Goal: Information Seeking & Learning: Compare options

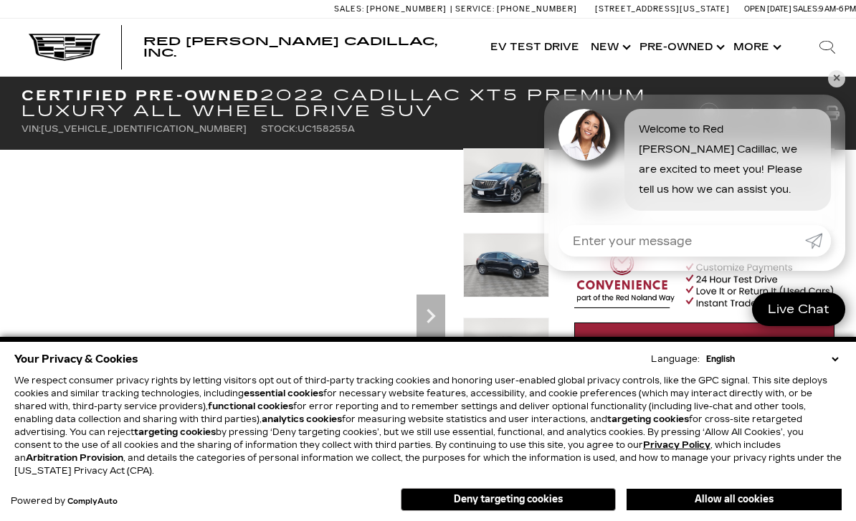
click at [437, 317] on icon "Next" at bounding box center [431, 316] width 29 height 29
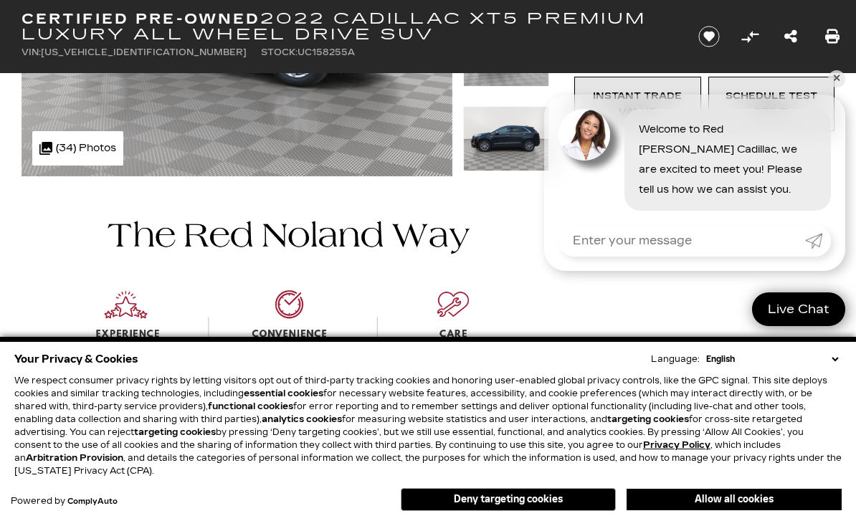
scroll to position [325, 0]
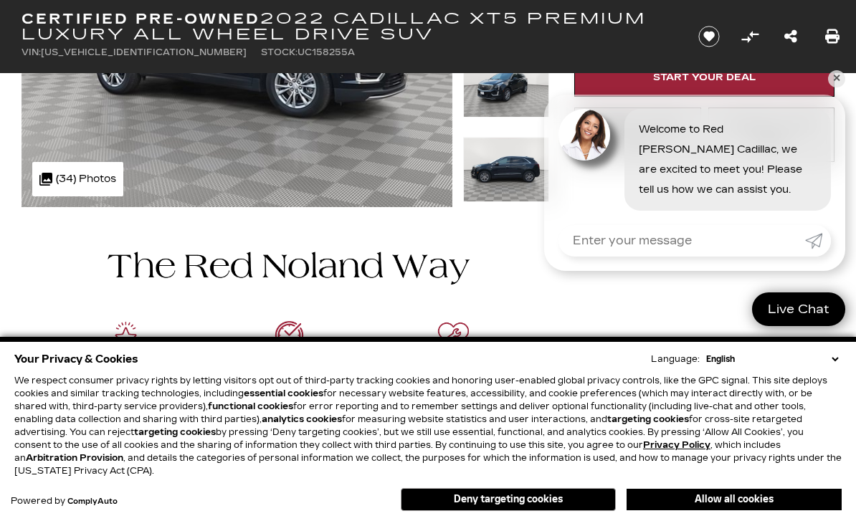
click at [523, 369] on div "Your Privacy & Cookies Language: English Spanish / Español English / [GEOGRAPHI…" at bounding box center [428, 359] width 828 height 20
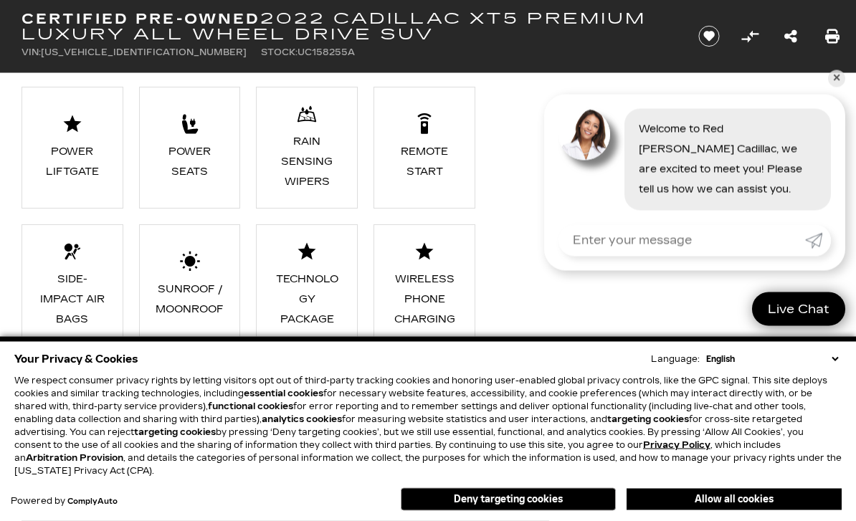
scroll to position [1597, 0]
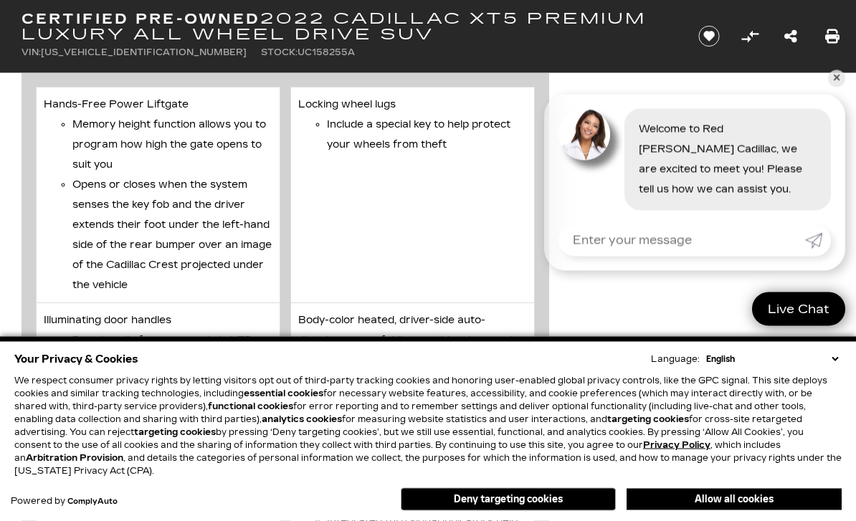
scroll to position [2555, 0]
click at [566, 161] on img at bounding box center [585, 135] width 52 height 52
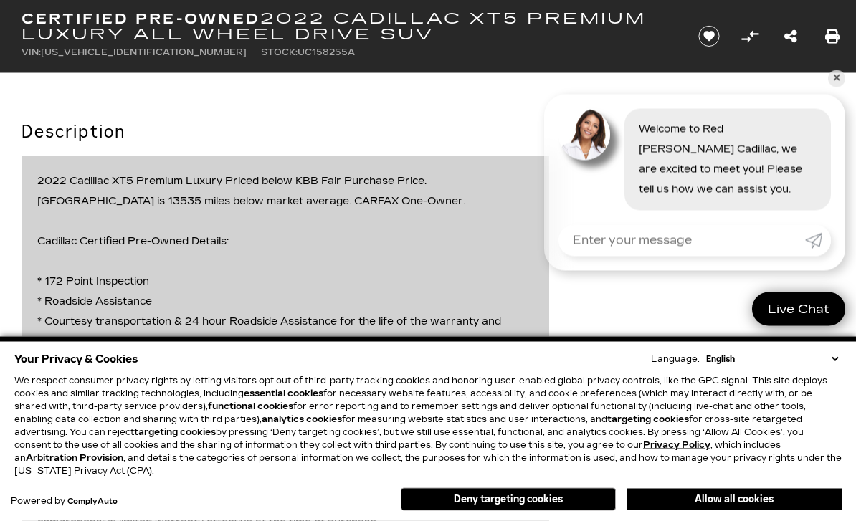
scroll to position [1883, 0]
click at [505, 511] on button "Deny targeting cookies" at bounding box center [508, 499] width 215 height 23
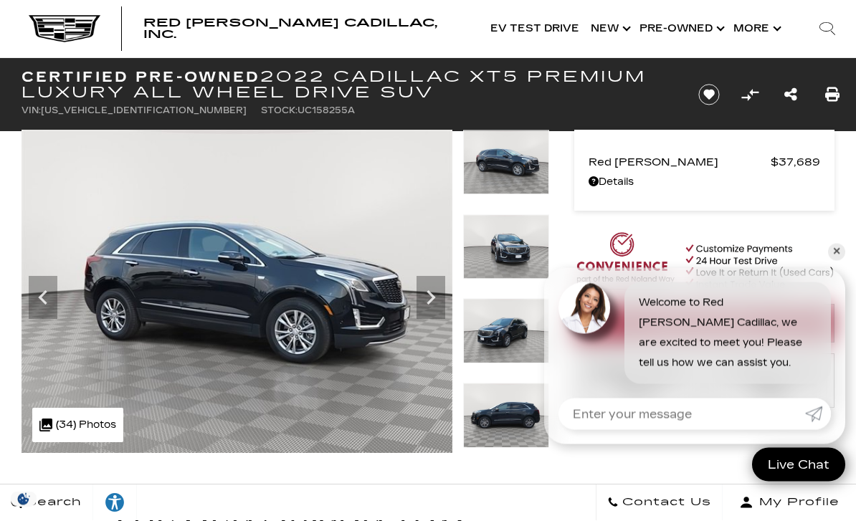
scroll to position [0, 0]
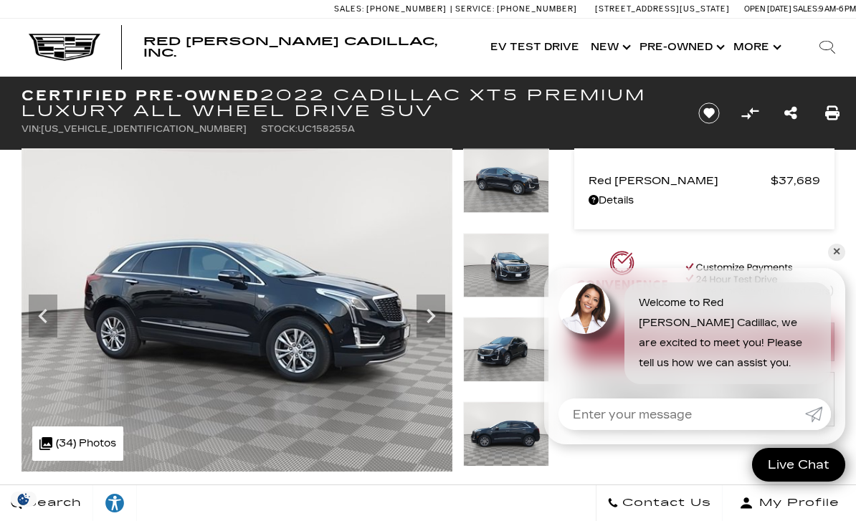
click at [87, 444] on div ".cls-1, .cls-3 { fill: #c50033; } .cls-1 { clip-rule: evenodd; } .cls-2 { clip-…" at bounding box center [77, 444] width 91 height 34
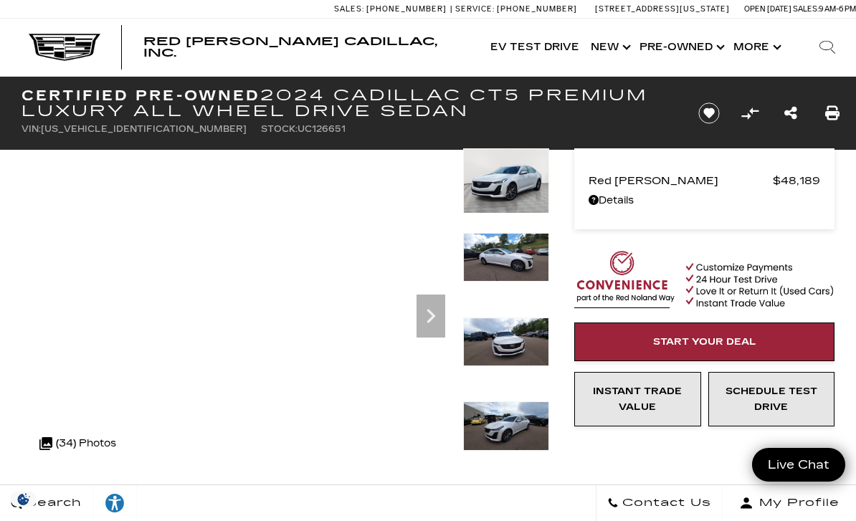
click at [435, 313] on icon "Next" at bounding box center [431, 316] width 29 height 29
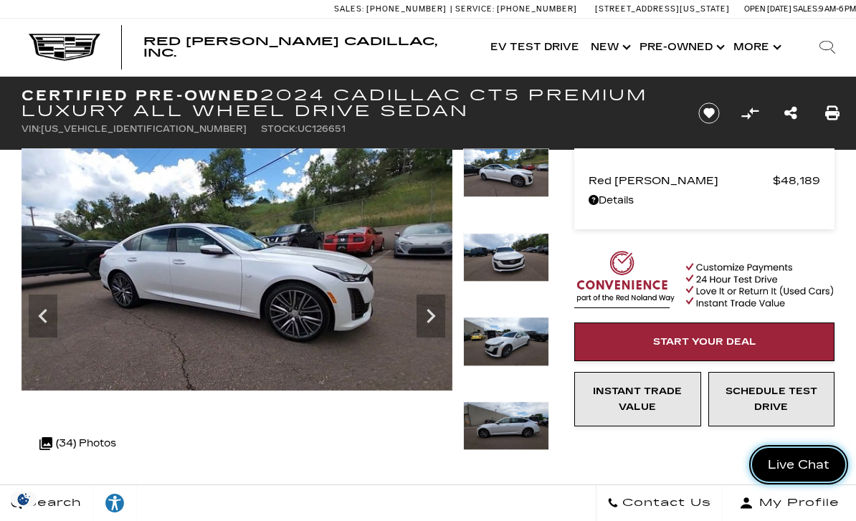
click at [842, 455] on link "Live Chat" at bounding box center [798, 465] width 93 height 34
click at [830, 464] on icon "Close" at bounding box center [828, 465] width 16 height 16
click at [830, 464] on span "Live Chat" at bounding box center [799, 465] width 76 height 16
click at [432, 314] on icon "Next" at bounding box center [431, 316] width 9 height 14
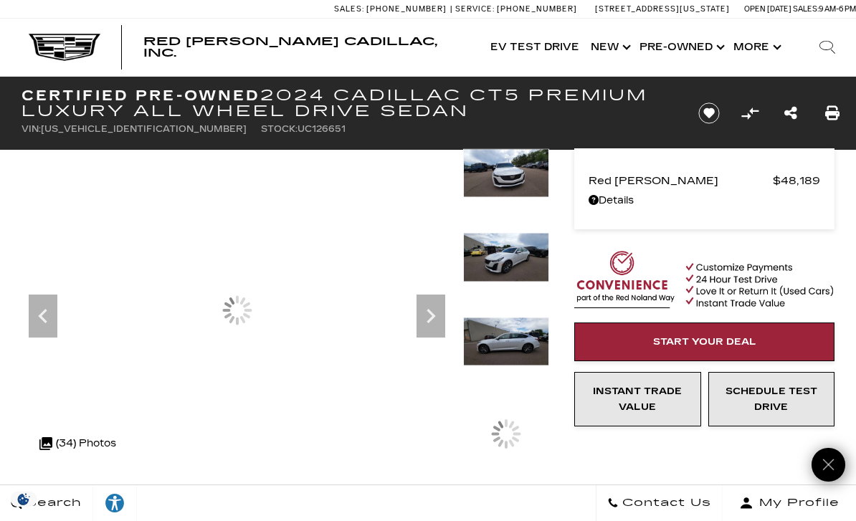
click at [428, 312] on icon "Next" at bounding box center [431, 316] width 29 height 29
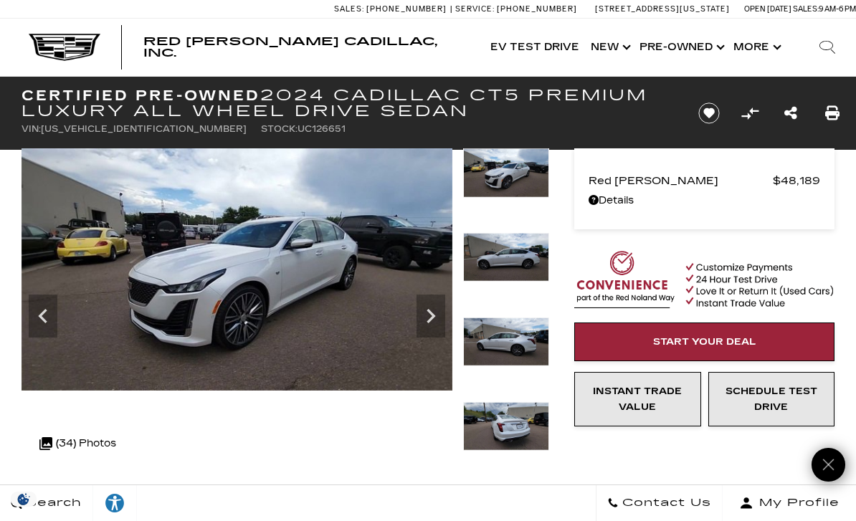
click at [433, 309] on icon "Next" at bounding box center [431, 316] width 29 height 29
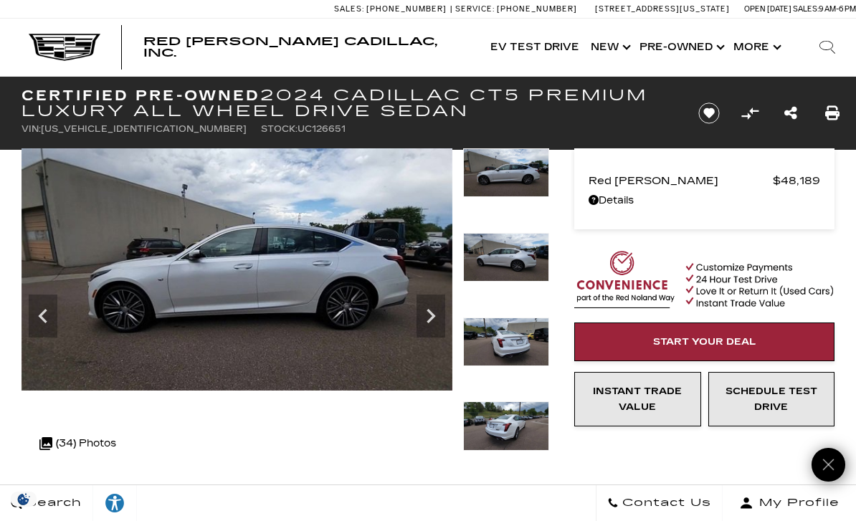
click at [433, 316] on icon "Next" at bounding box center [431, 316] width 9 height 14
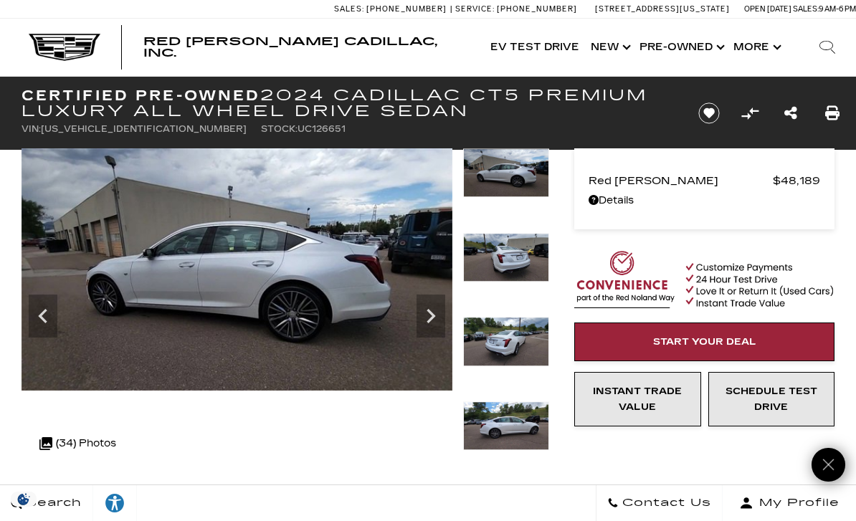
click at [432, 309] on icon "Next" at bounding box center [431, 316] width 29 height 29
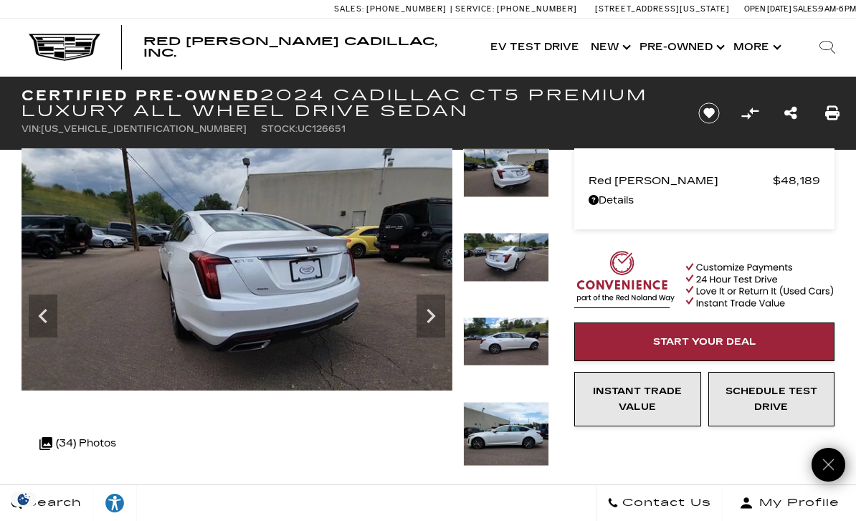
click at [434, 316] on icon "Next" at bounding box center [431, 316] width 9 height 14
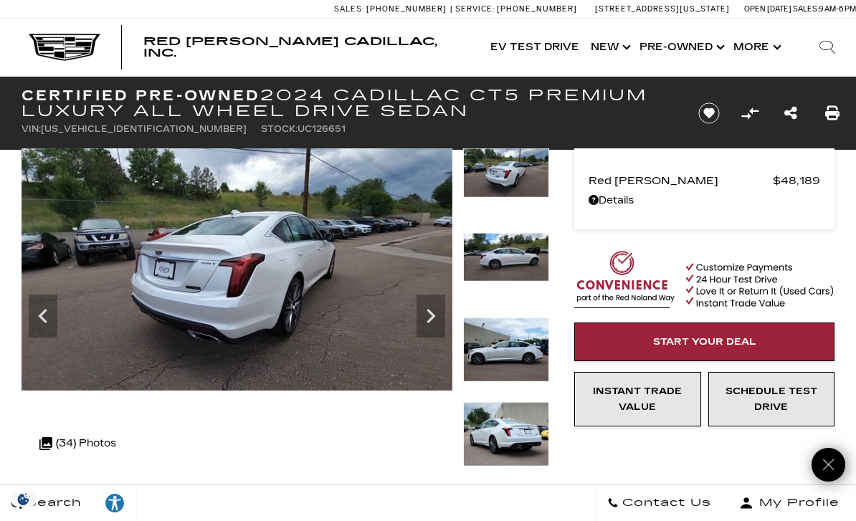
click at [430, 313] on icon "Next" at bounding box center [431, 316] width 9 height 14
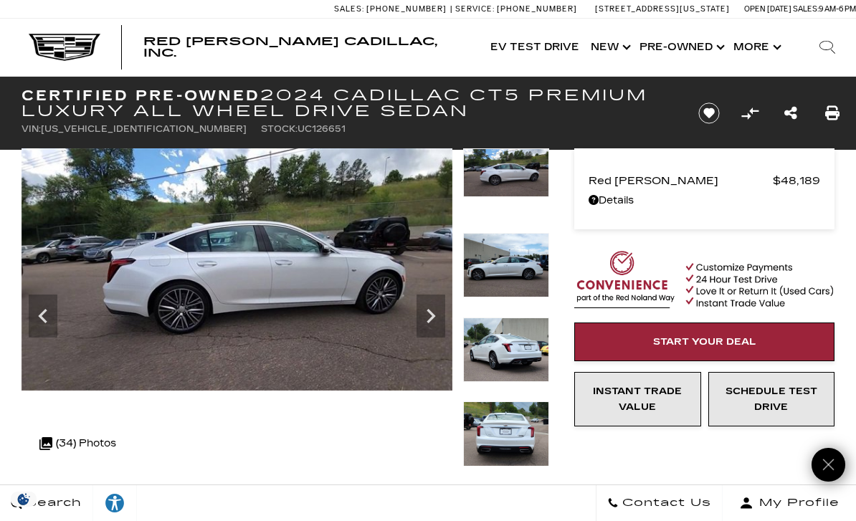
click at [433, 314] on icon "Next" at bounding box center [431, 316] width 9 height 14
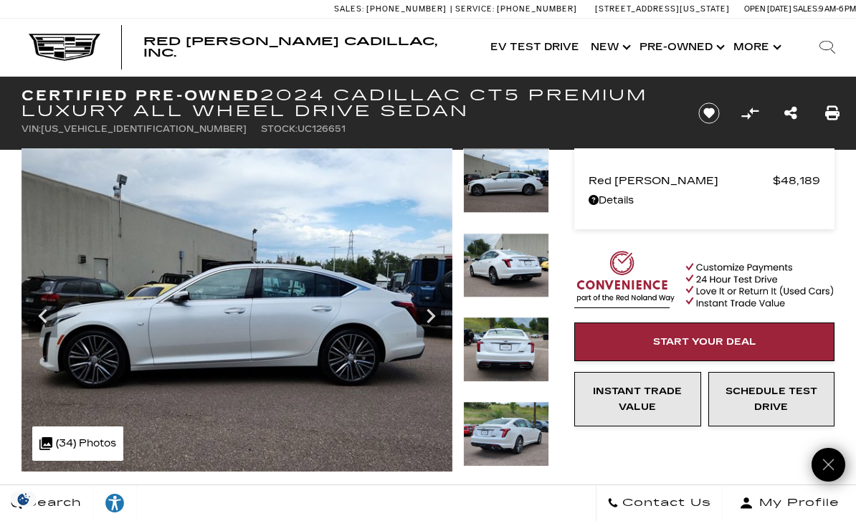
click at [434, 314] on icon "Next" at bounding box center [431, 316] width 9 height 14
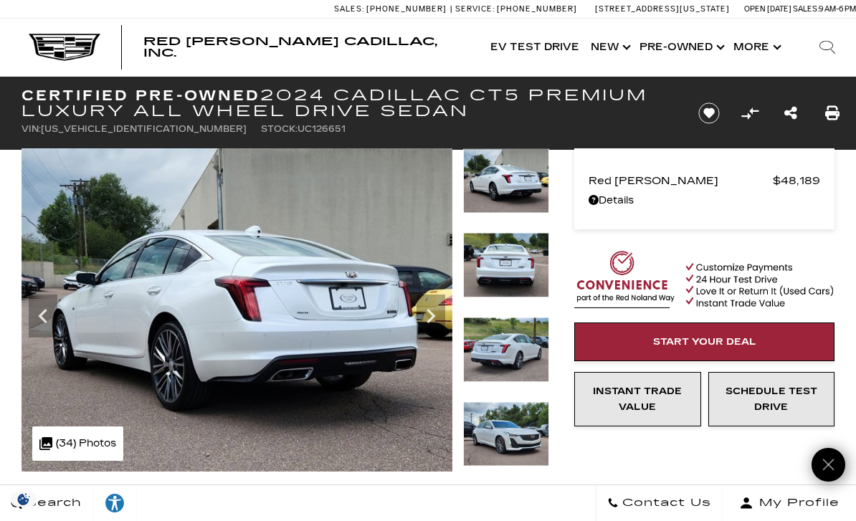
click at [439, 310] on icon "Next" at bounding box center [431, 316] width 29 height 29
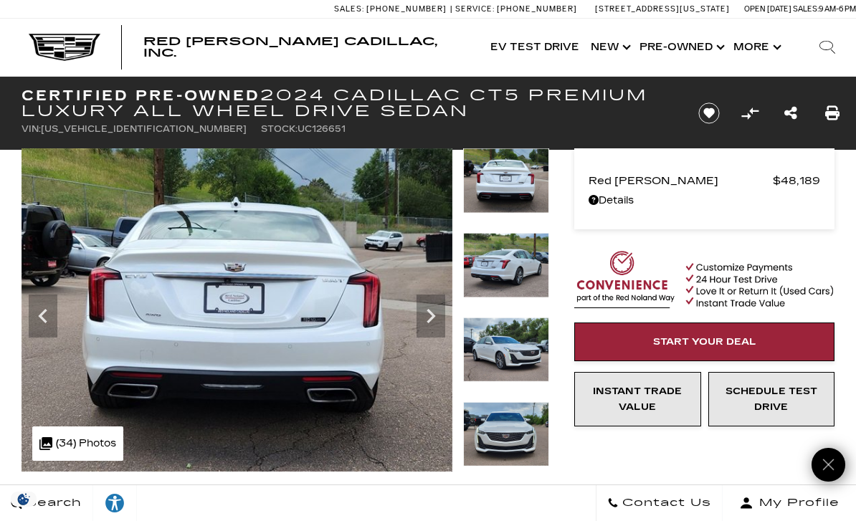
click at [442, 308] on icon "Next" at bounding box center [431, 316] width 29 height 29
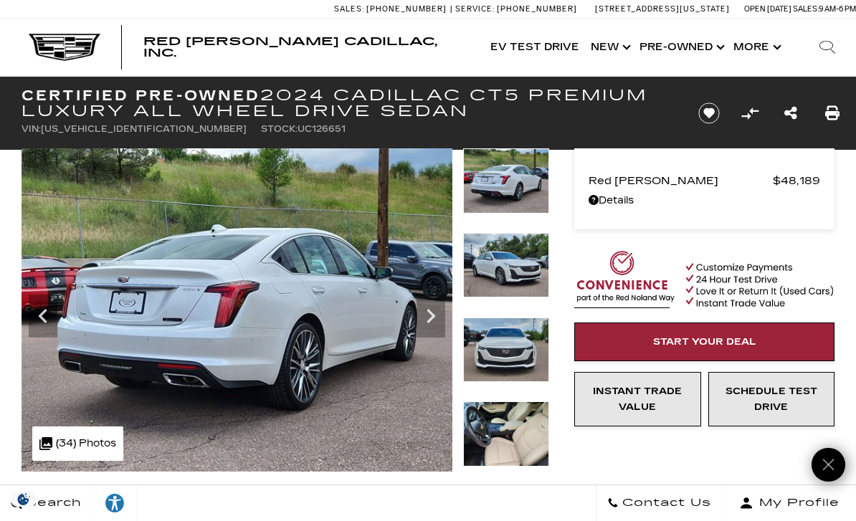
click at [440, 313] on icon "Next" at bounding box center [431, 316] width 29 height 29
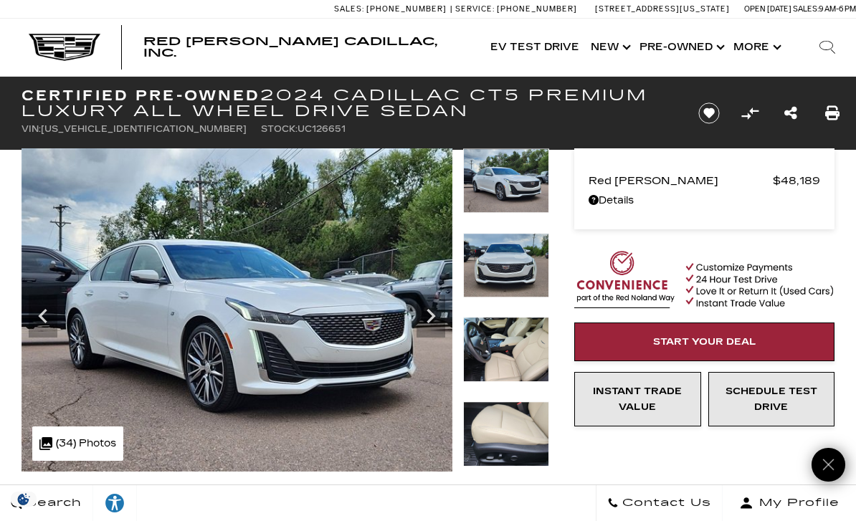
click at [442, 313] on icon "Next" at bounding box center [431, 316] width 29 height 29
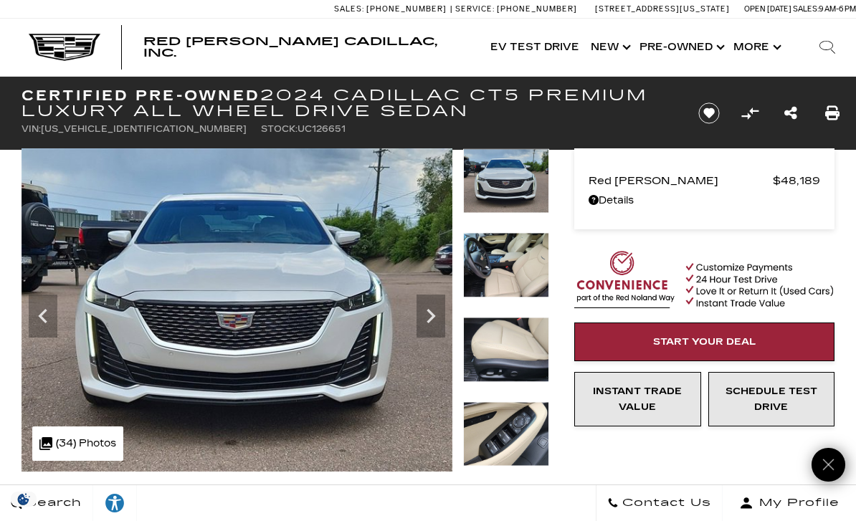
click at [442, 316] on icon "Next" at bounding box center [431, 316] width 29 height 29
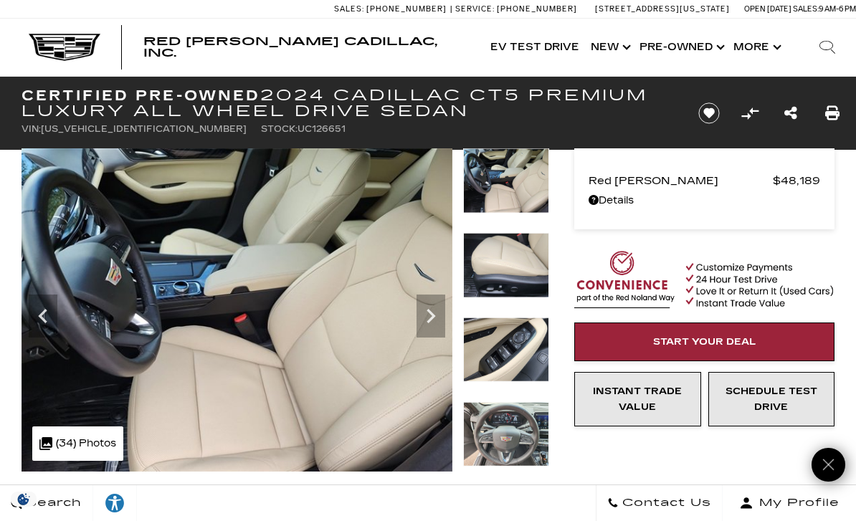
click at [444, 311] on icon "Next" at bounding box center [431, 316] width 29 height 29
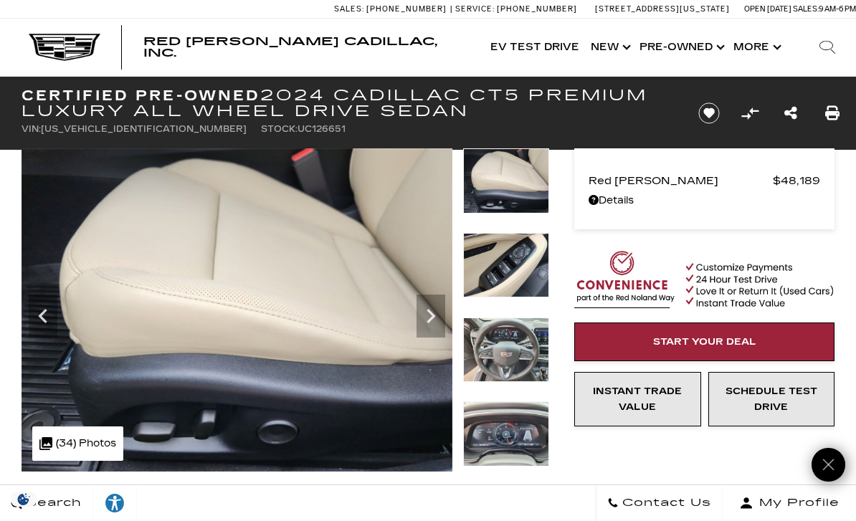
click at [442, 314] on icon "Next" at bounding box center [431, 316] width 29 height 29
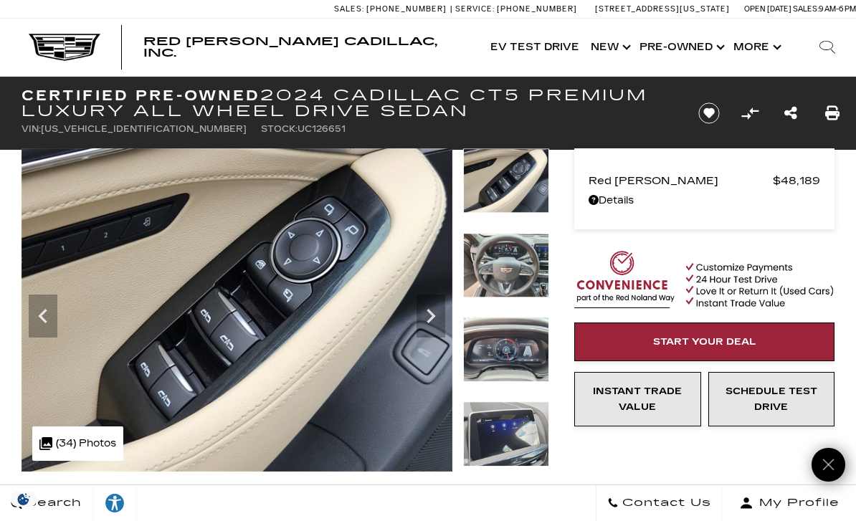
click at [440, 306] on icon "Next" at bounding box center [431, 316] width 29 height 29
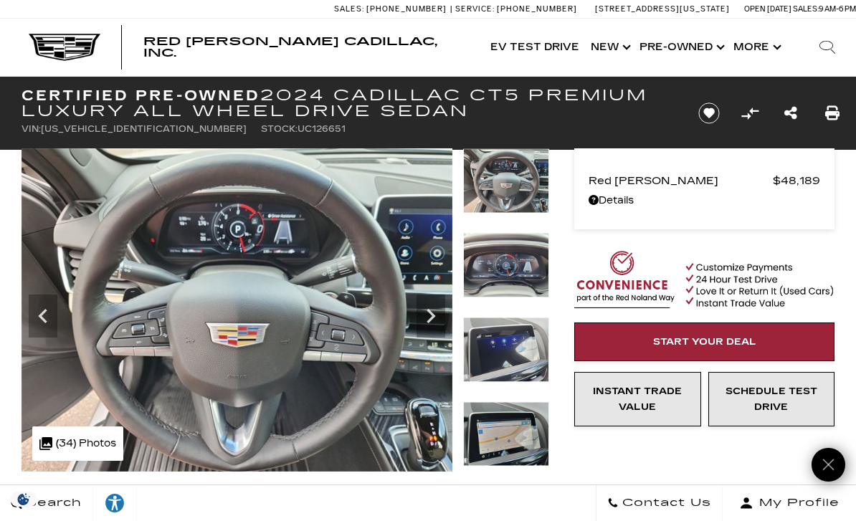
click at [441, 308] on icon "Next" at bounding box center [431, 316] width 29 height 29
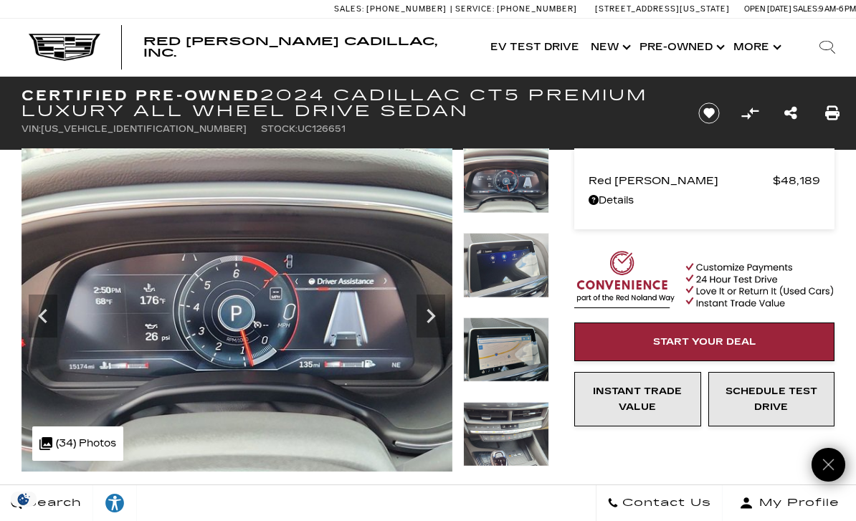
click at [435, 310] on icon "Next" at bounding box center [431, 316] width 29 height 29
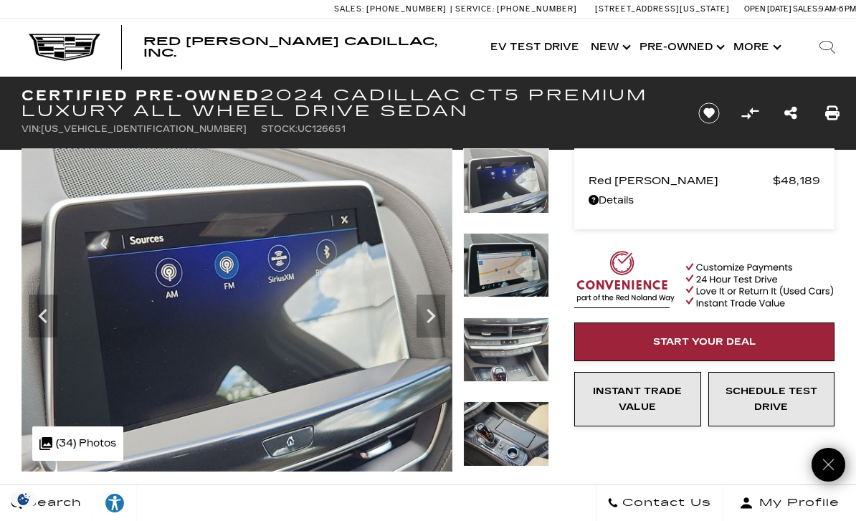
click at [439, 305] on icon "Next" at bounding box center [431, 316] width 29 height 29
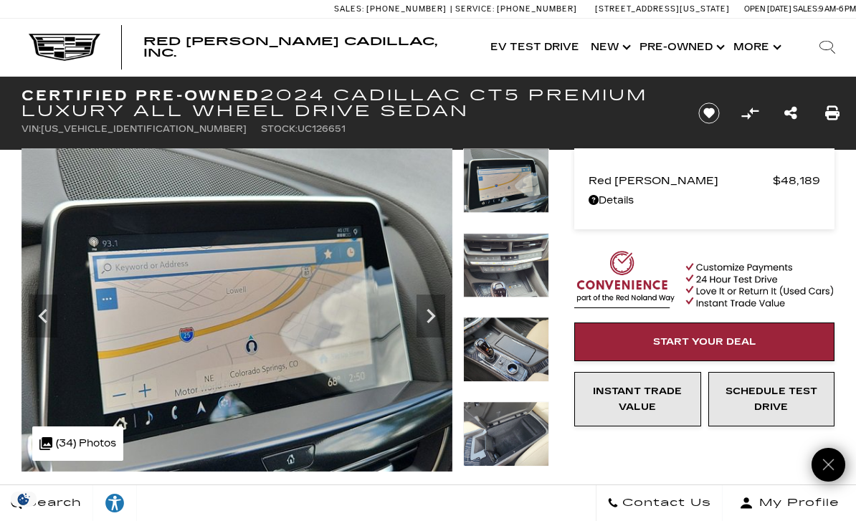
click at [437, 305] on icon "Next" at bounding box center [431, 316] width 29 height 29
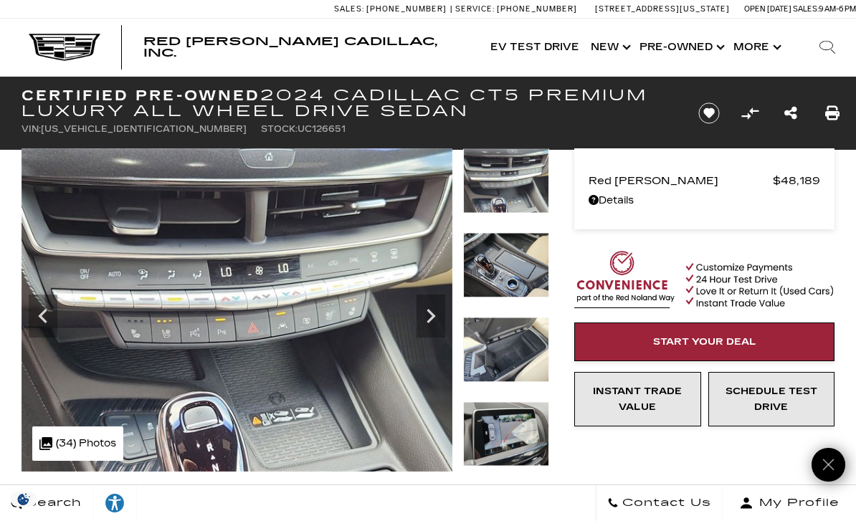
click at [442, 321] on icon "Next" at bounding box center [431, 316] width 29 height 29
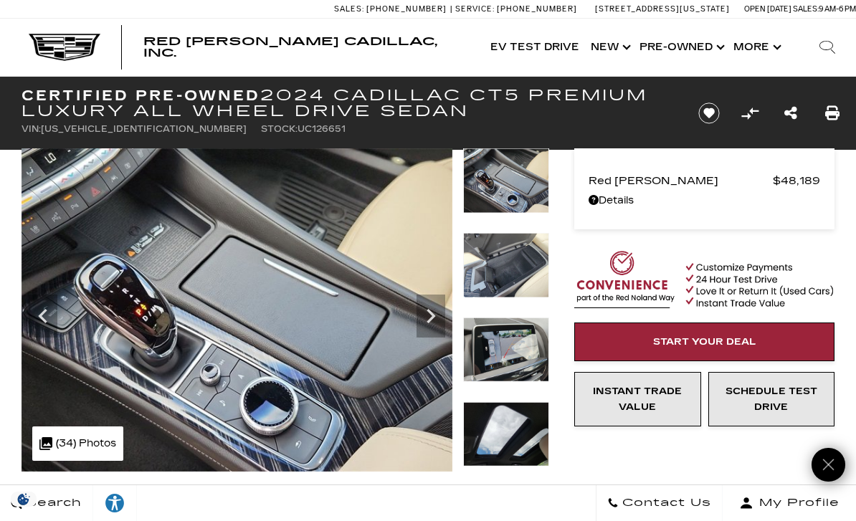
click at [444, 309] on icon "Next" at bounding box center [431, 316] width 29 height 29
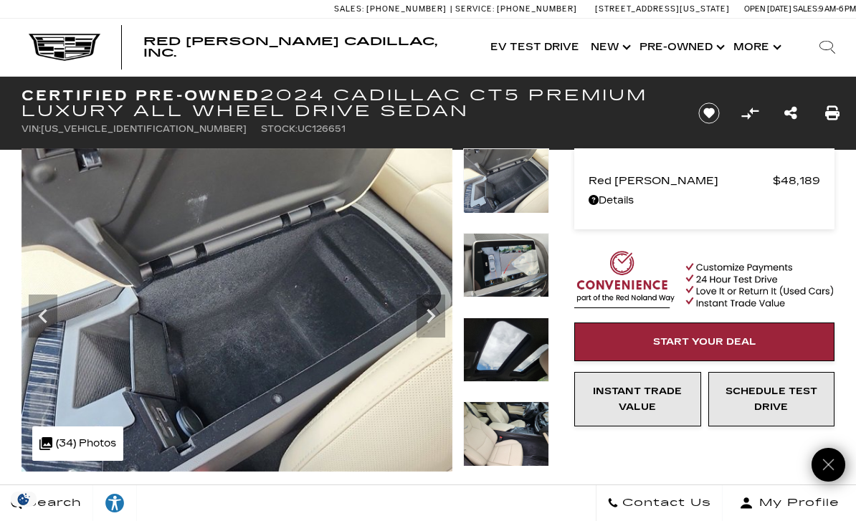
click at [446, 308] on img at bounding box center [237, 309] width 431 height 323
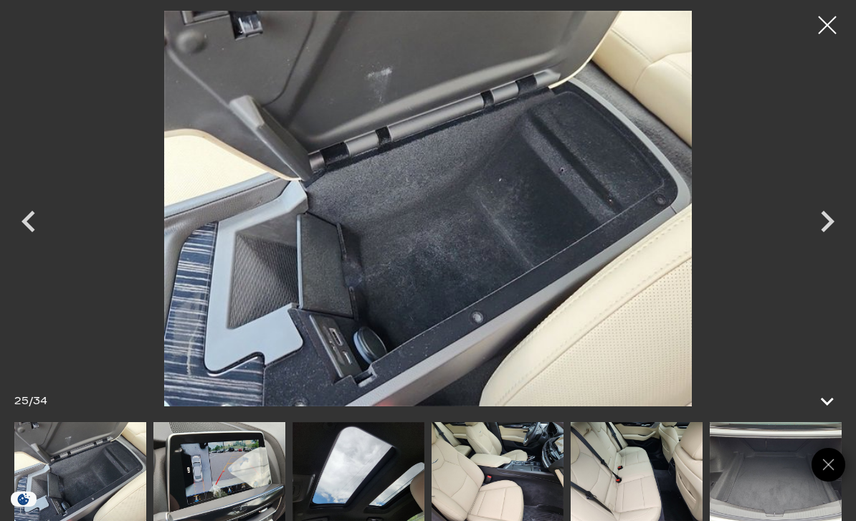
click at [481, 233] on img at bounding box center [428, 209] width 713 height 396
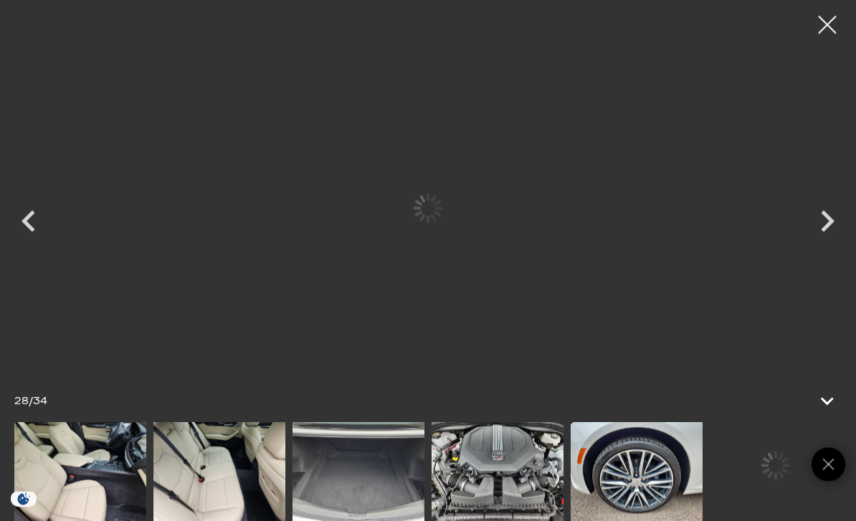
scroll to position [421, 0]
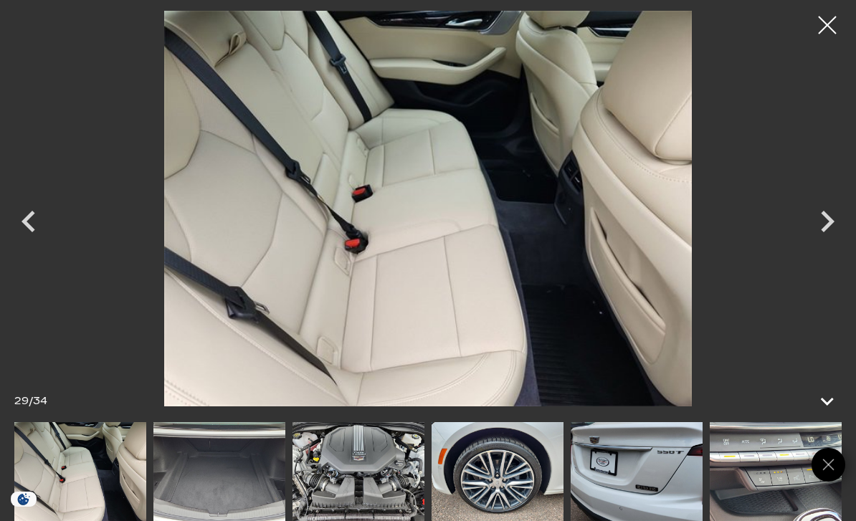
click at [233, 511] on img at bounding box center [219, 471] width 132 height 99
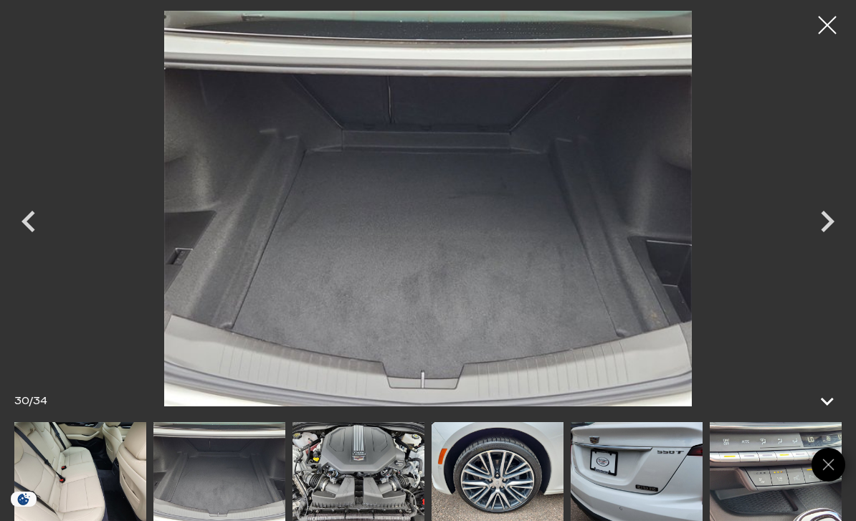
click at [366, 503] on img at bounding box center [359, 471] width 132 height 99
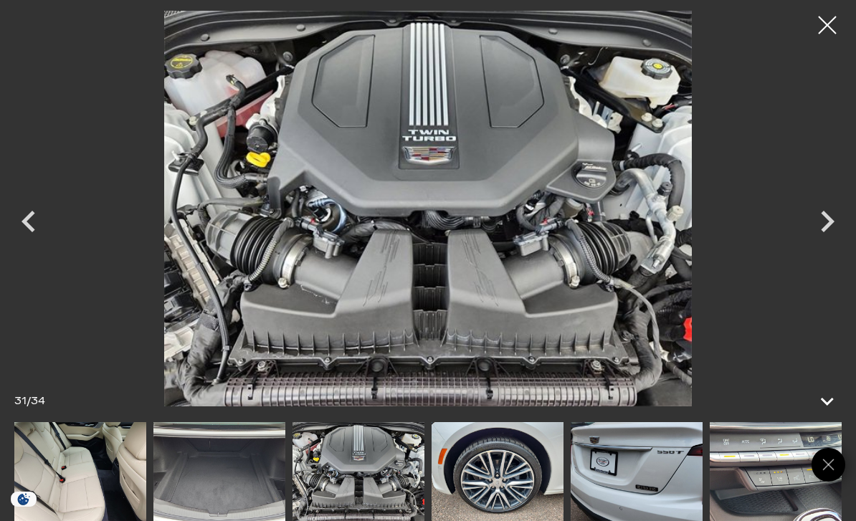
click at [502, 518] on img at bounding box center [498, 471] width 132 height 99
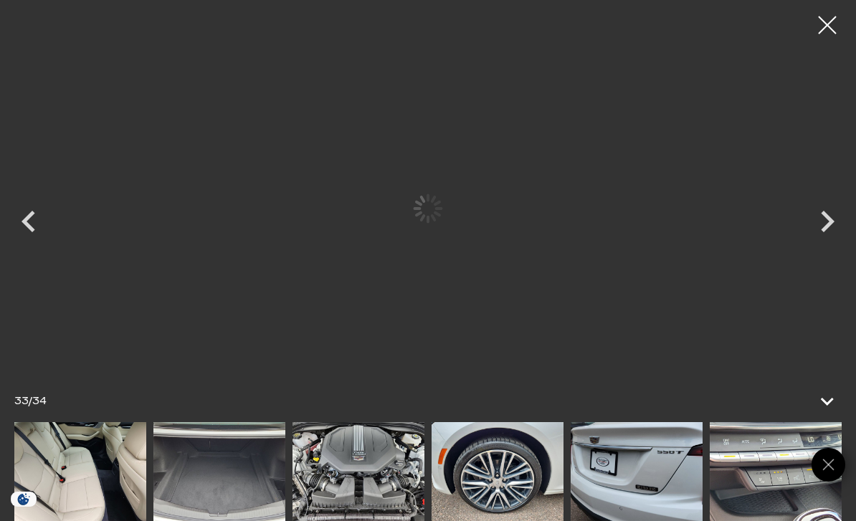
click at [632, 518] on img at bounding box center [637, 471] width 132 height 99
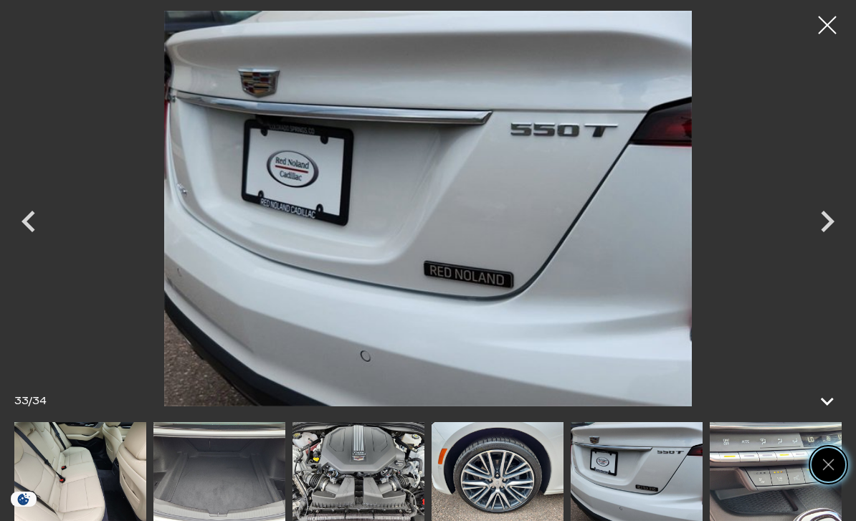
click at [838, 482] on link "Close" at bounding box center [829, 465] width 34 height 34
click at [732, 492] on img at bounding box center [776, 471] width 132 height 99
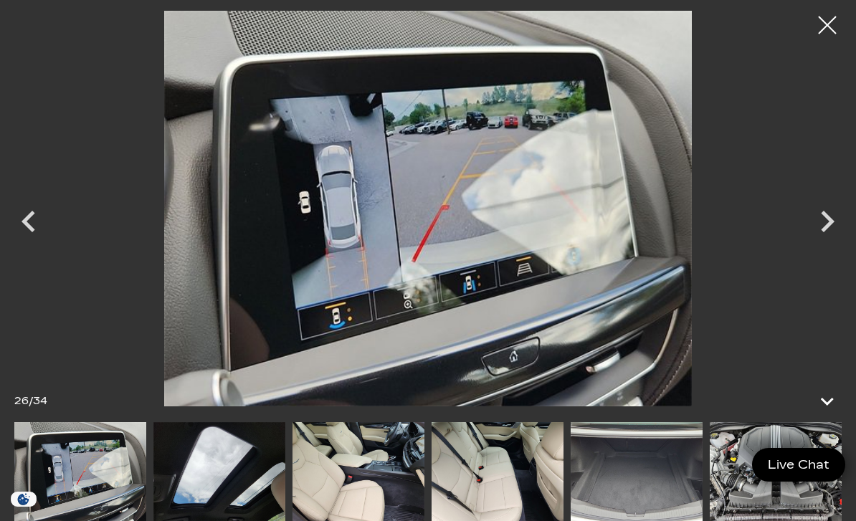
click at [432, 514] on img at bounding box center [498, 471] width 132 height 99
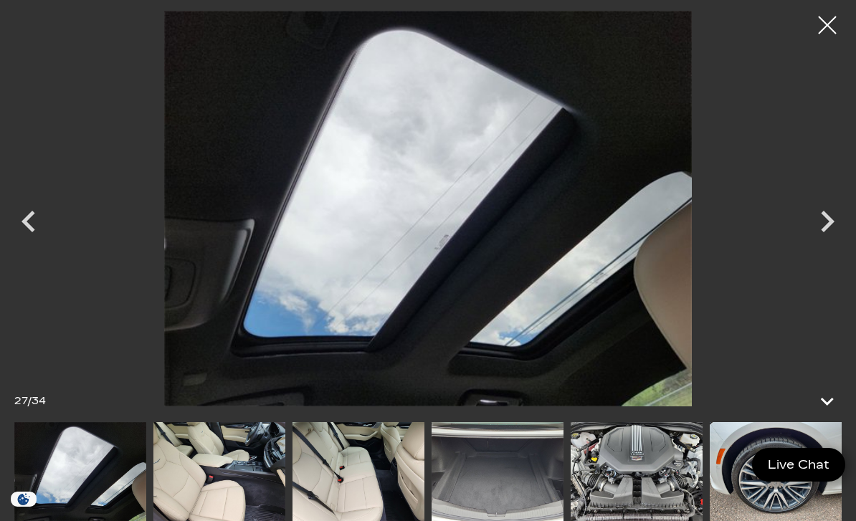
click at [285, 490] on img at bounding box center [219, 471] width 132 height 99
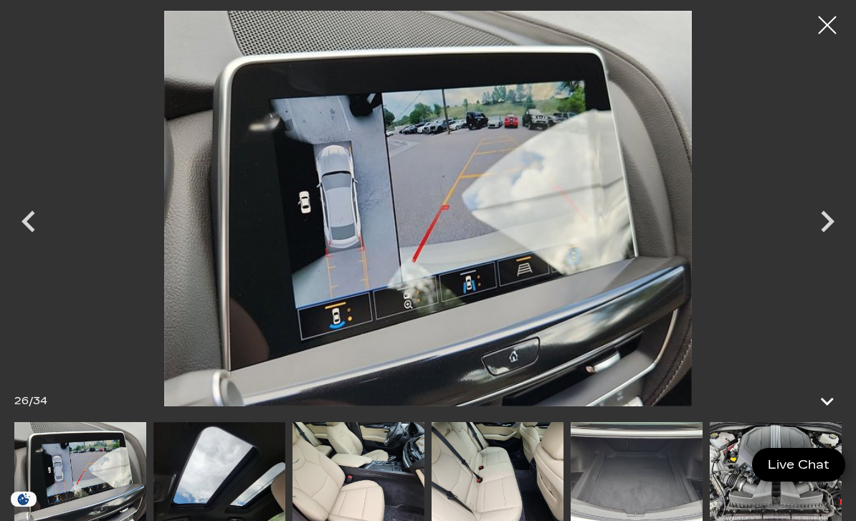
click at [78, 514] on img at bounding box center [80, 471] width 132 height 99
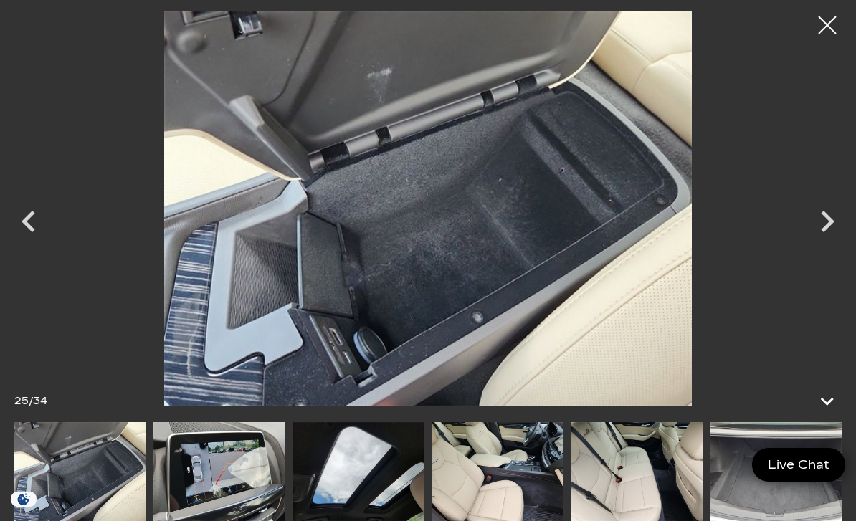
click at [31, 243] on icon "Previous" at bounding box center [28, 221] width 43 height 43
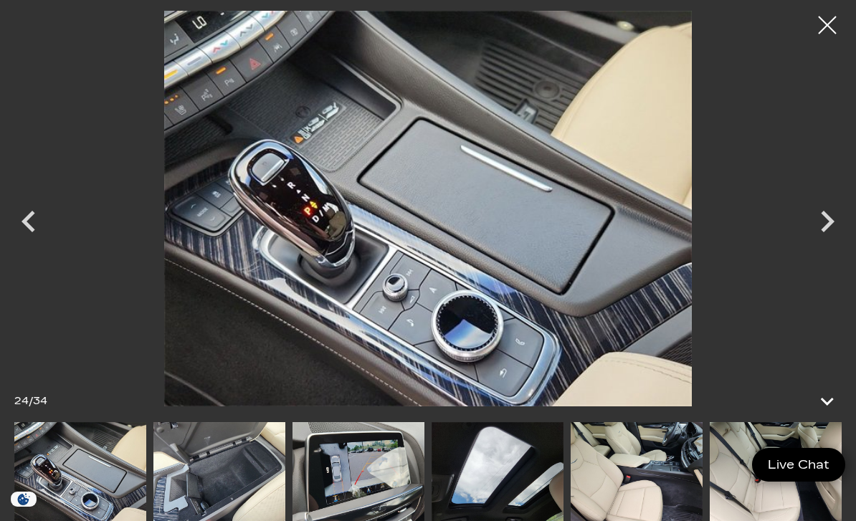
click at [25, 232] on icon "Previous" at bounding box center [29, 222] width 14 height 22
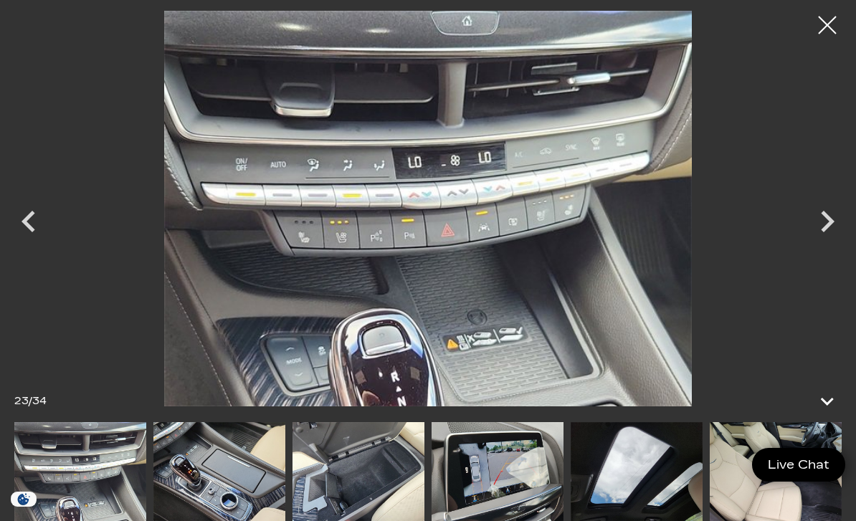
click at [825, 31] on div at bounding box center [828, 25] width 36 height 36
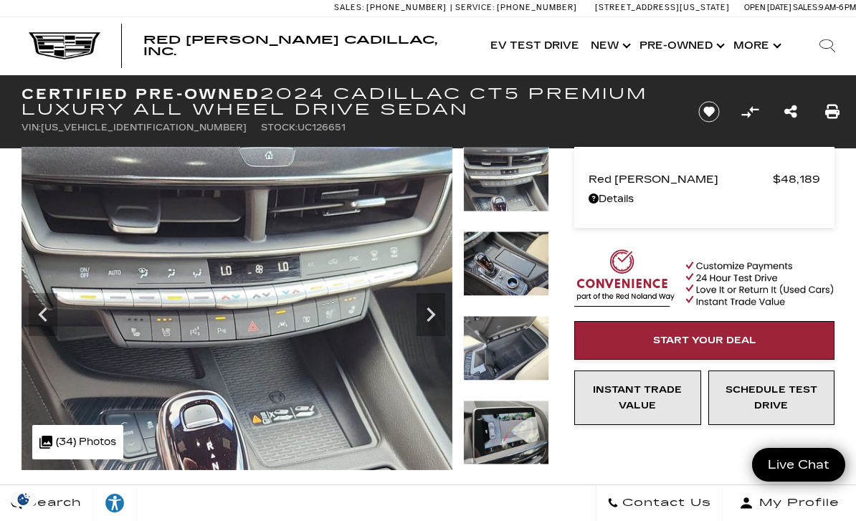
scroll to position [0, 0]
